Goal: Go to known website: Go to known website

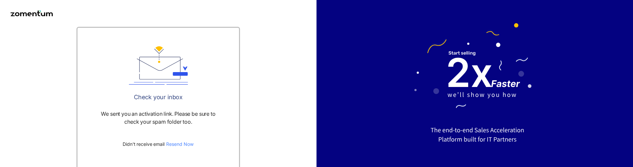
scroll to position [2, 0]
